Goal: Information Seeking & Learning: Understand process/instructions

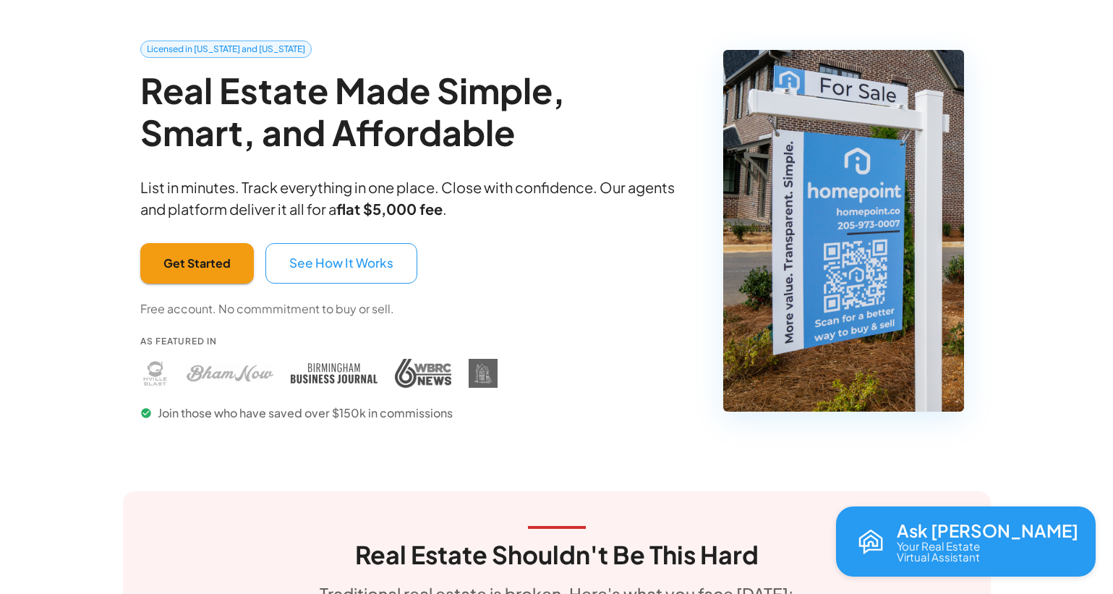
scroll to position [61, 0]
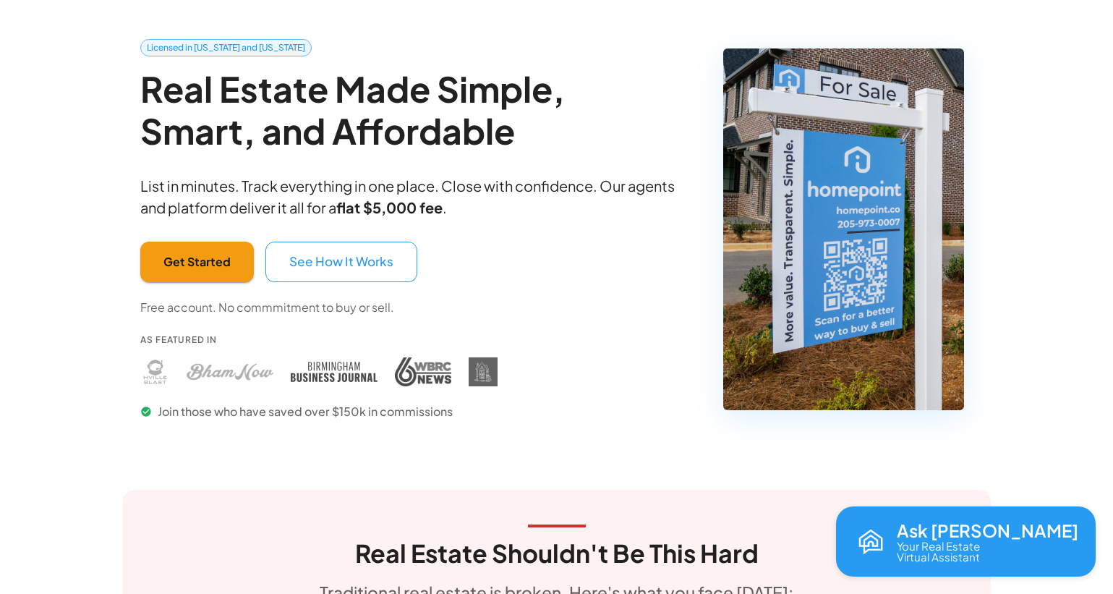
click at [334, 265] on button "See How It Works" at bounding box center [341, 262] width 152 height 41
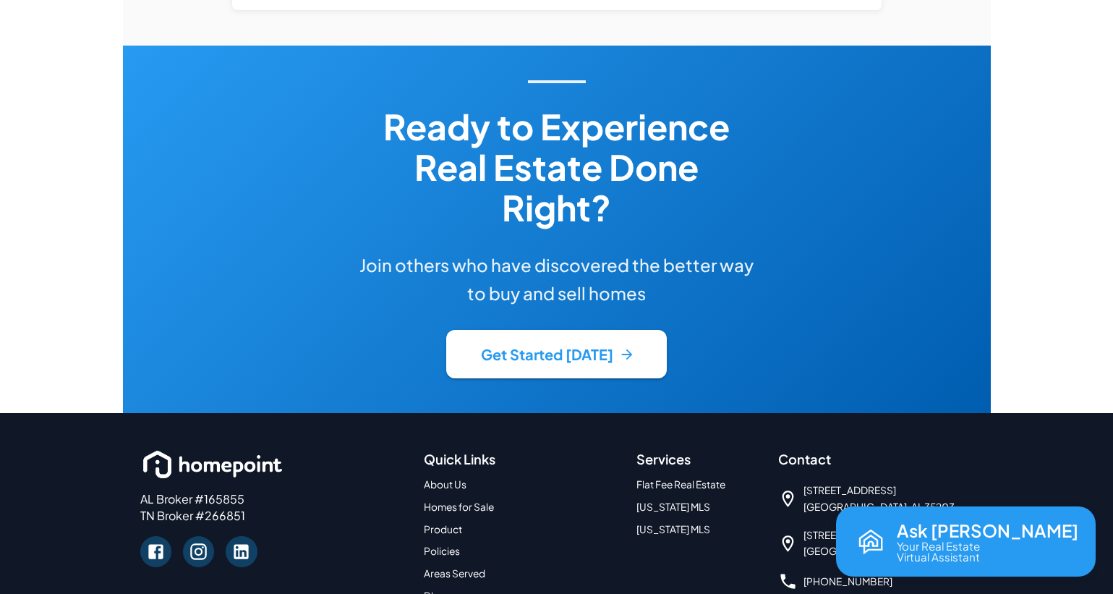
scroll to position [3311, 0]
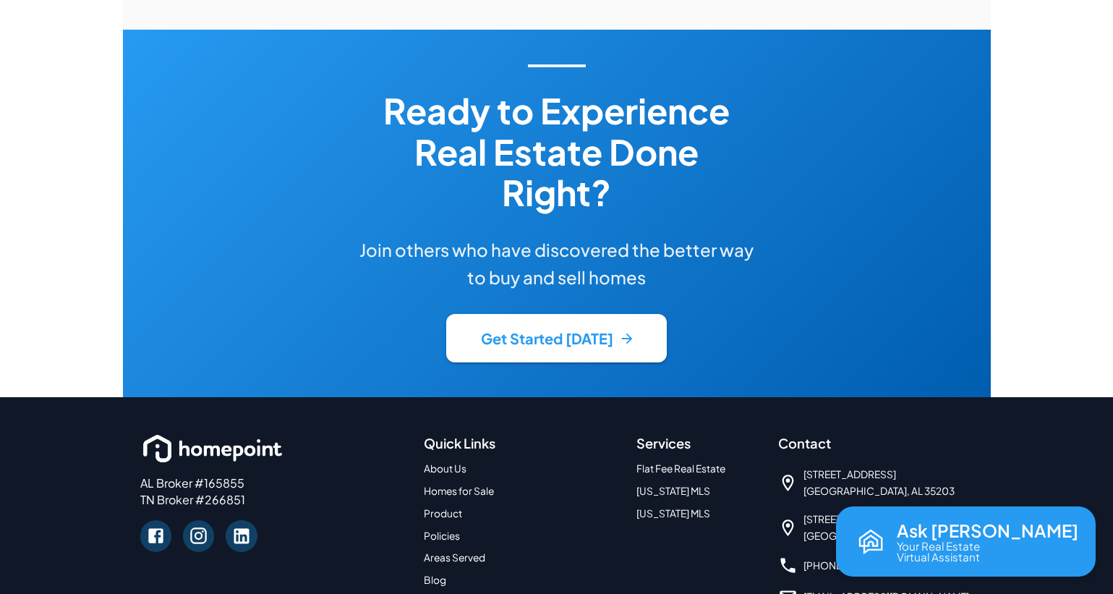
click at [704, 462] on link "Flat Fee Real Estate" at bounding box center [681, 468] width 89 height 12
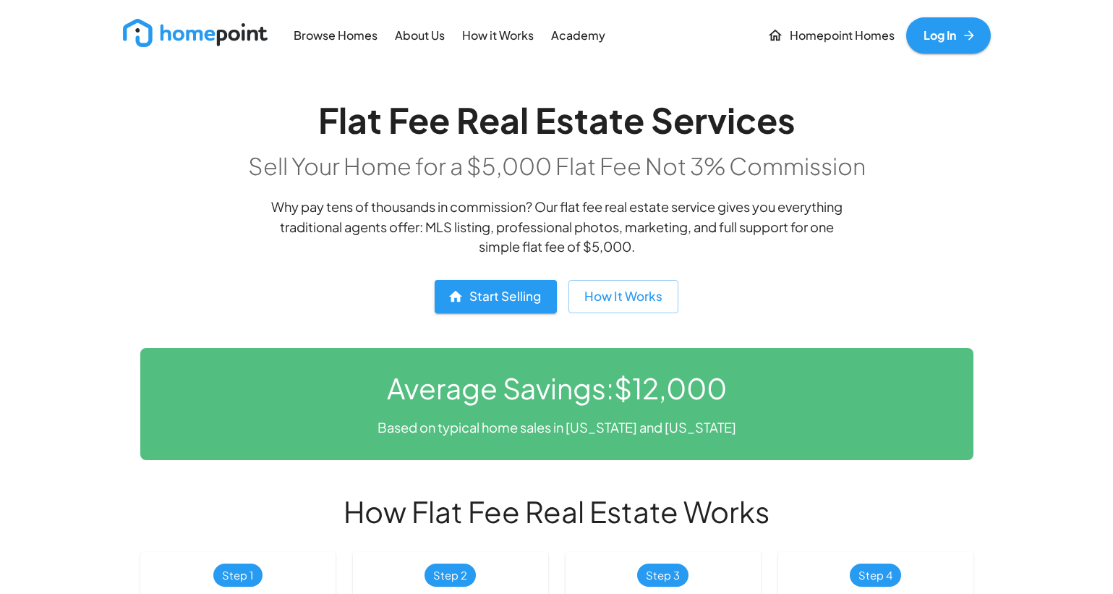
click at [234, 35] on img at bounding box center [195, 33] width 145 height 28
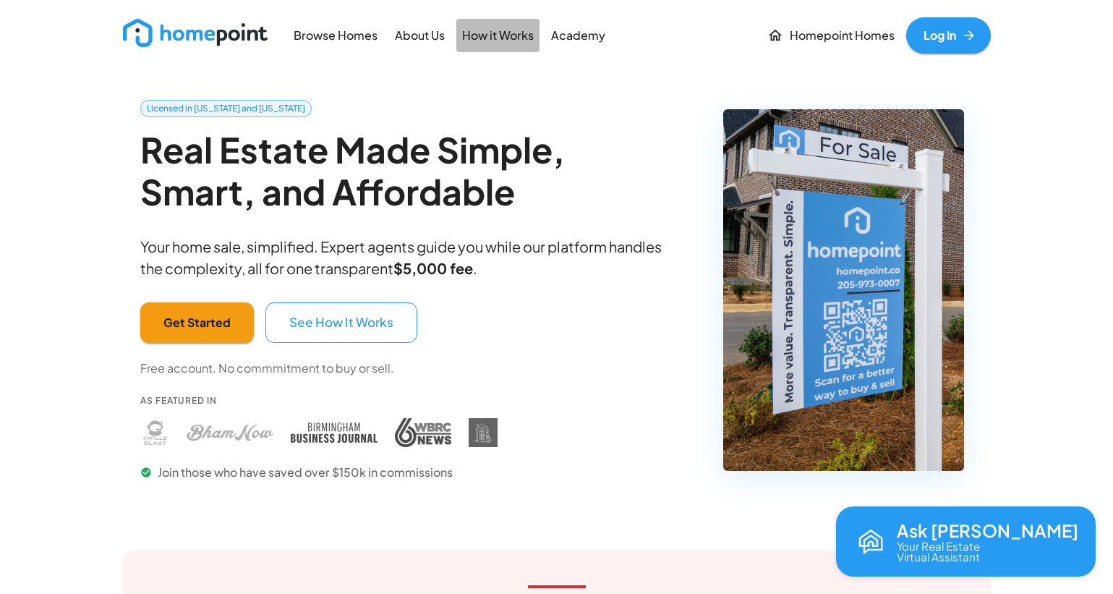
click at [514, 43] on link "How it Works" at bounding box center [497, 35] width 83 height 33
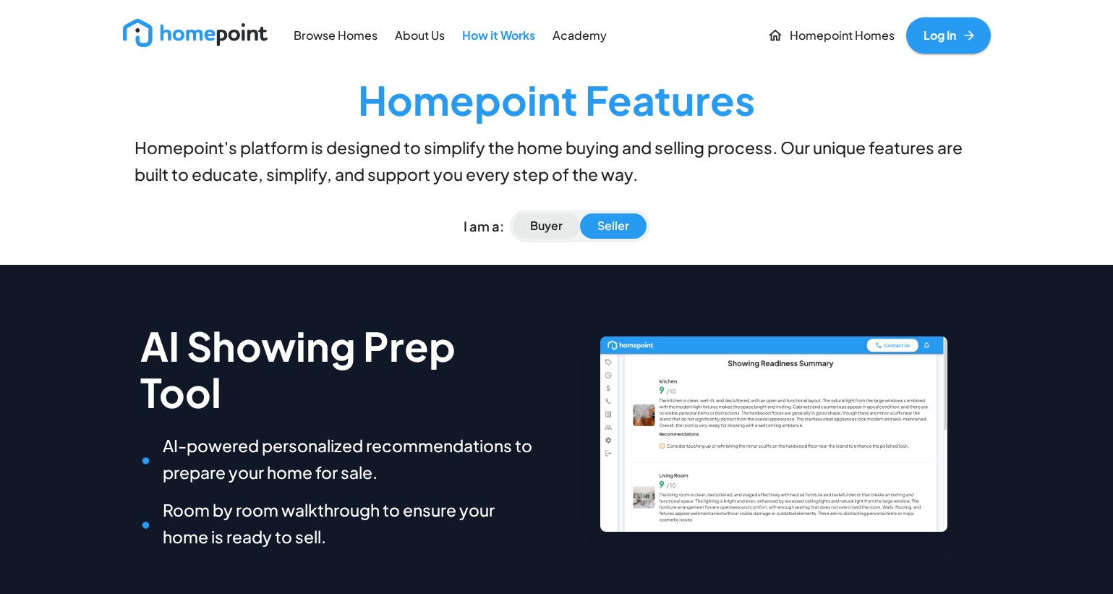
click at [537, 225] on p "Buyer" at bounding box center [546, 226] width 33 height 17
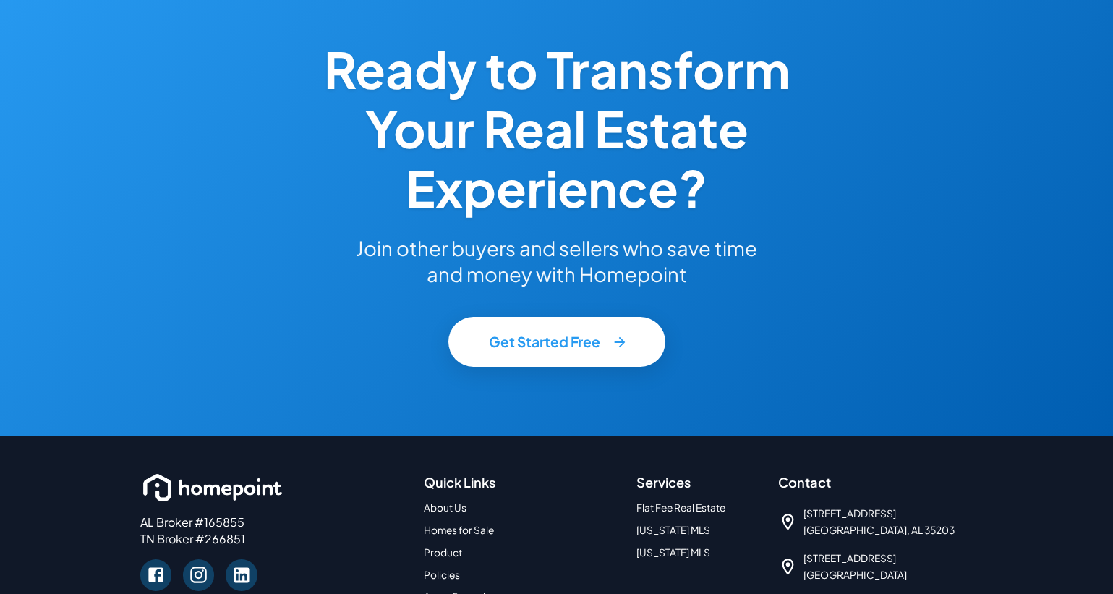
scroll to position [1852, 0]
